Goal: Find contact information: Obtain details needed to contact an individual or organization

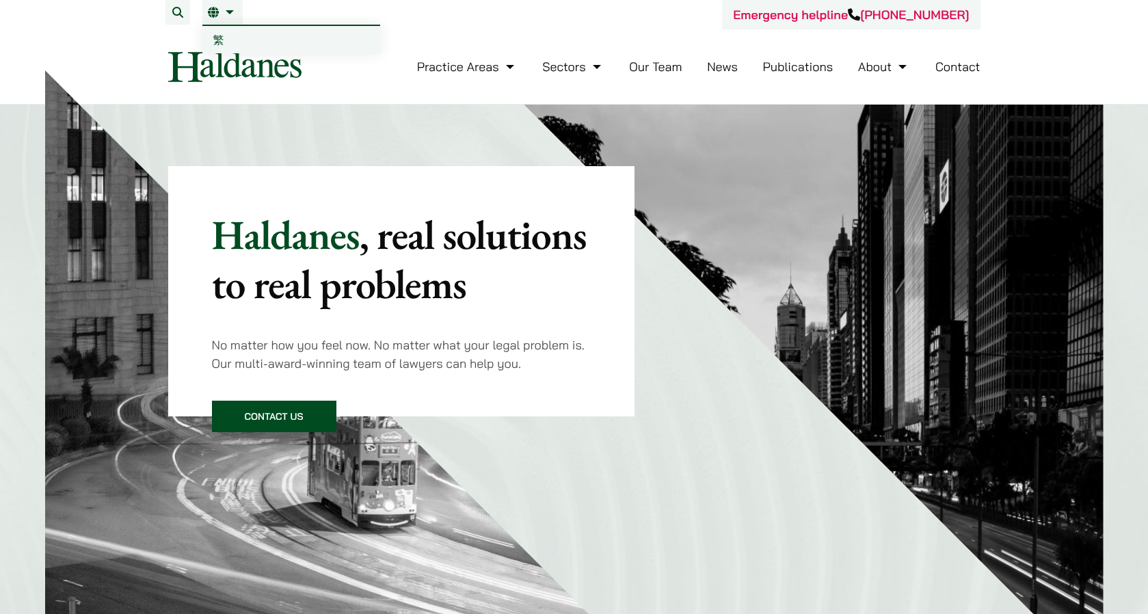
click at [230, 11] on link "EN" at bounding box center [222, 12] width 29 height 11
click at [228, 39] on link "繁" at bounding box center [291, 39] width 178 height 27
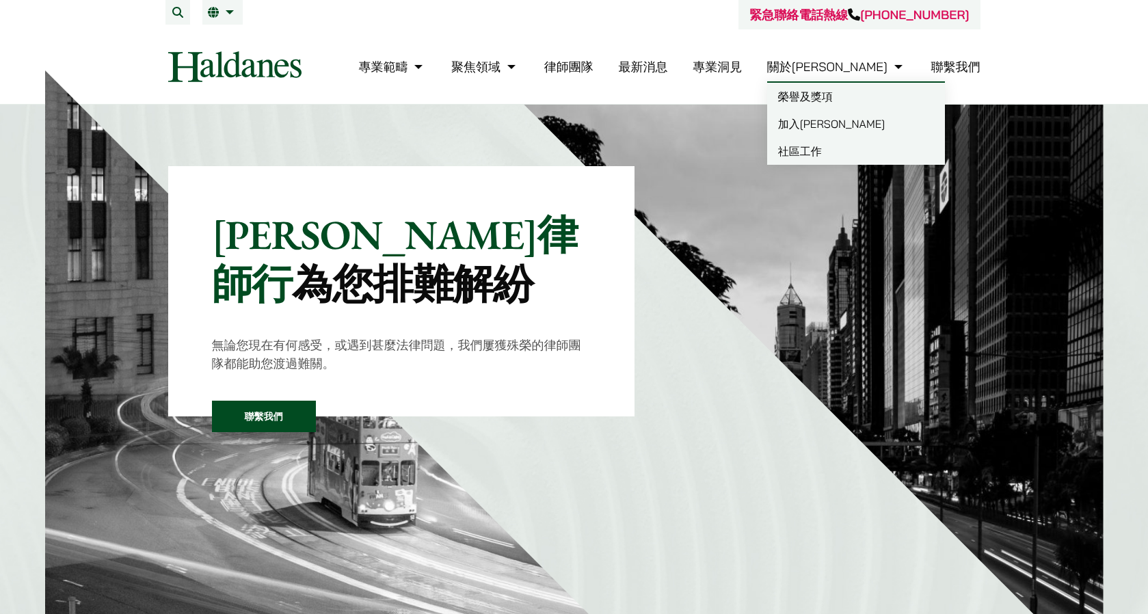
click at [883, 94] on link "榮譽及獎項" at bounding box center [856, 96] width 178 height 27
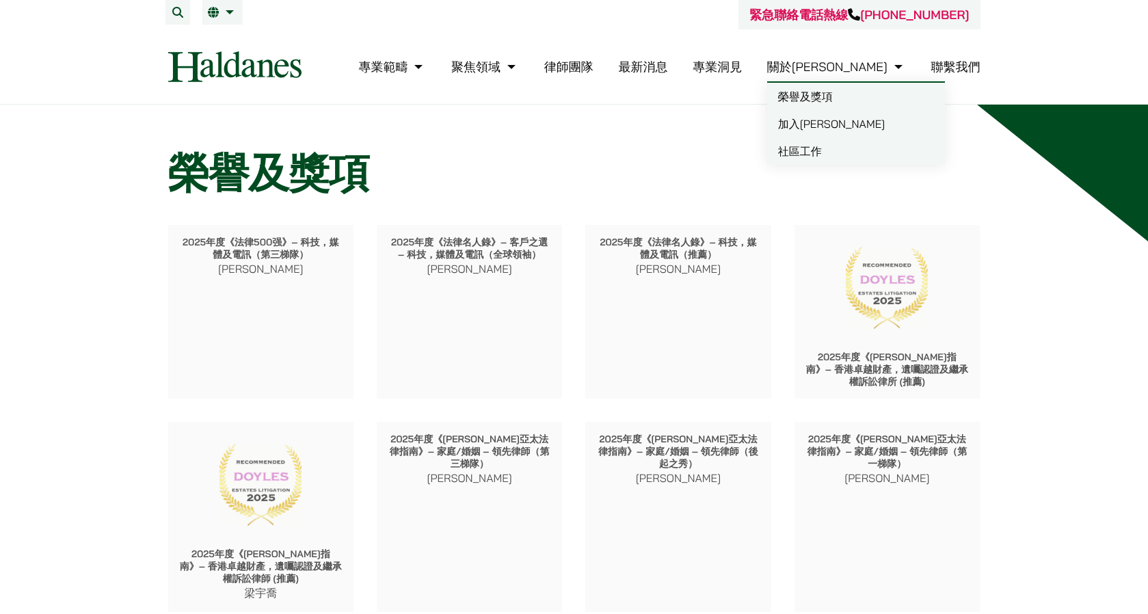
click at [885, 150] on link "社區工作" at bounding box center [856, 150] width 178 height 27
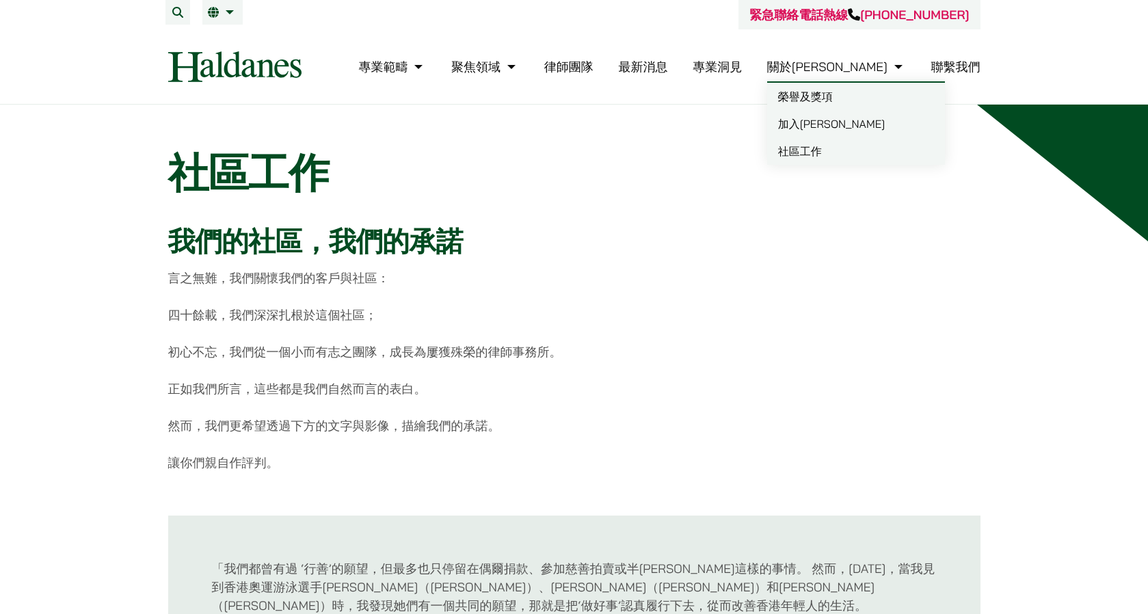
click at [875, 118] on link "加入[PERSON_NAME]" at bounding box center [856, 123] width 178 height 27
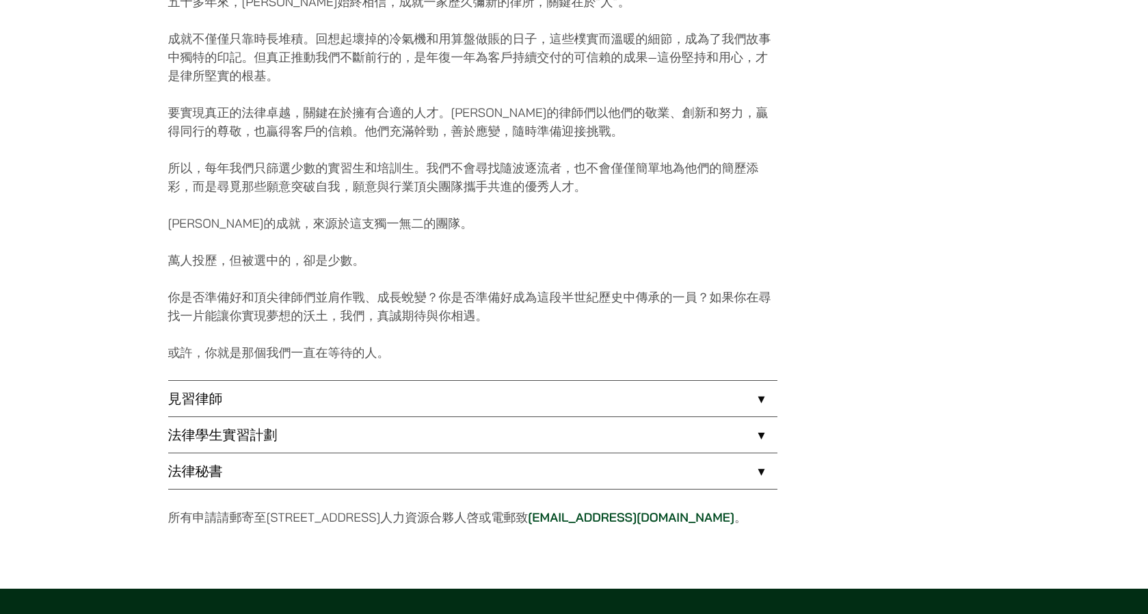
scroll to position [860, 0]
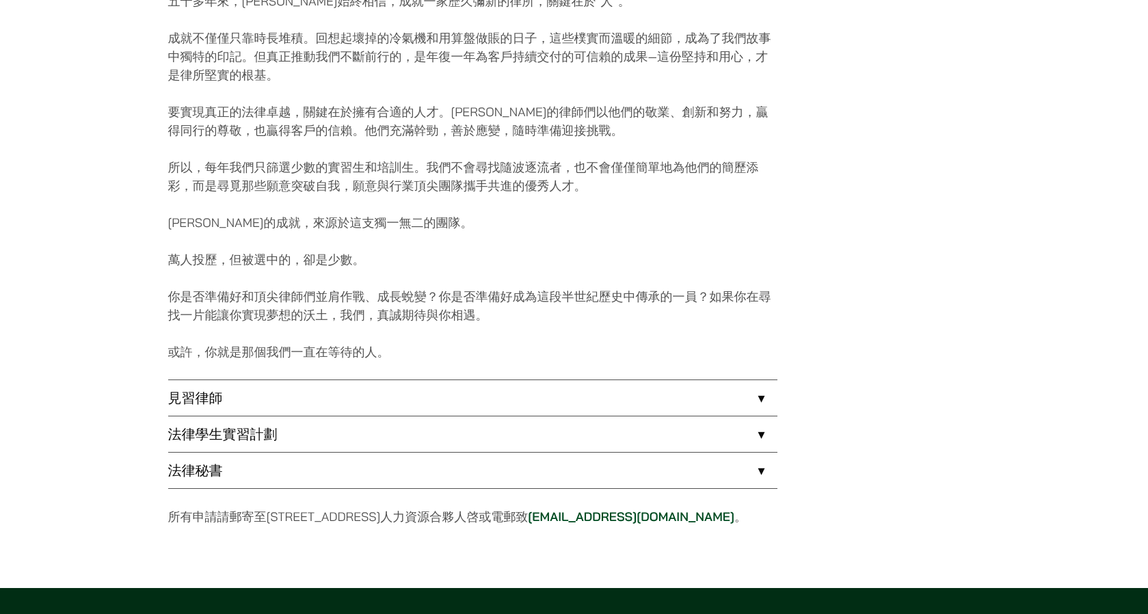
click at [538, 473] on link "法律秘書" at bounding box center [472, 470] width 609 height 36
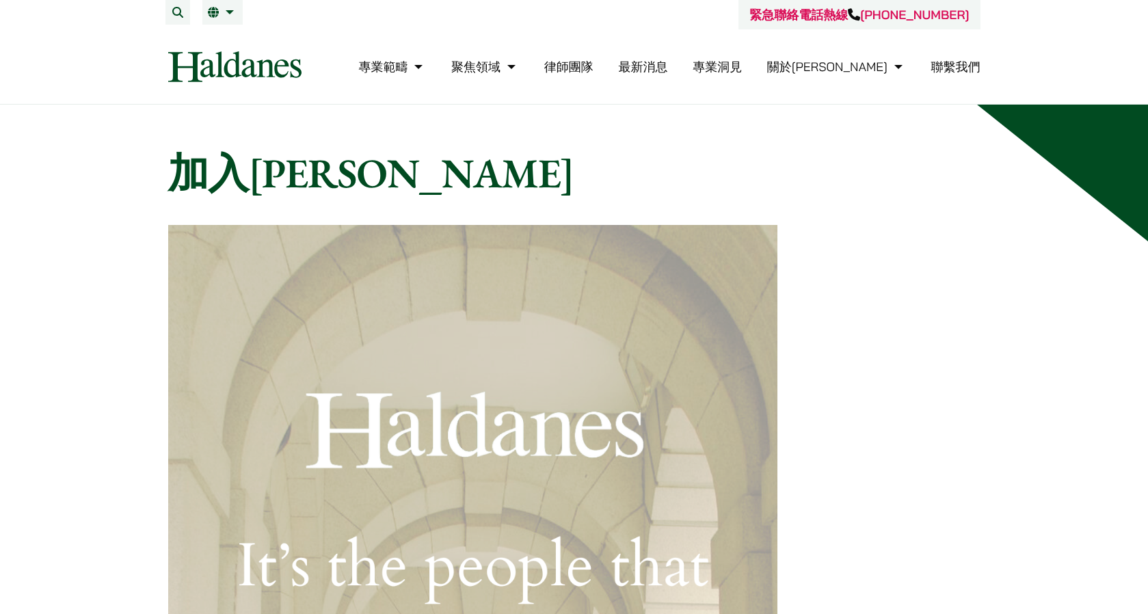
click at [959, 61] on link "聯繫我們" at bounding box center [955, 67] width 49 height 16
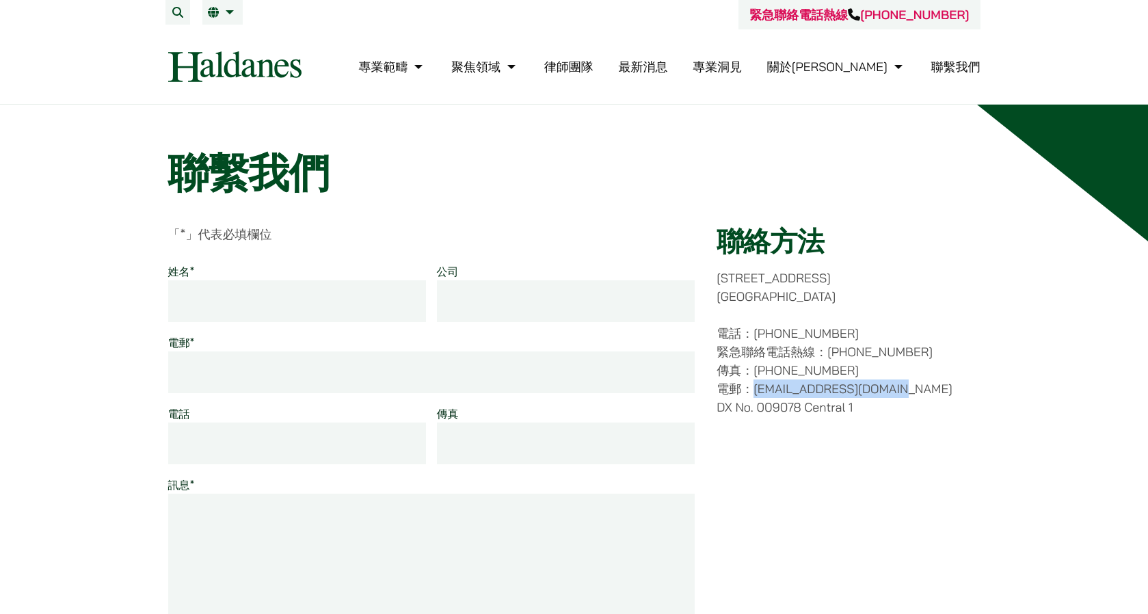
drag, startPoint x: 753, startPoint y: 390, endPoint x: 918, endPoint y: 385, distance: 164.8
click at [918, 385] on p "電話：[PHONE_NUMBER] 緊急聯絡電話熱線：[PHONE_NUMBER] 傳真：[PHONE_NUMBER] 電郵：[EMAIL_ADDRESS][…" at bounding box center [847, 370] width 263 height 92
copy p "[EMAIL_ADDRESS][DOMAIN_NAME]"
